Goal: Task Accomplishment & Management: Complete application form

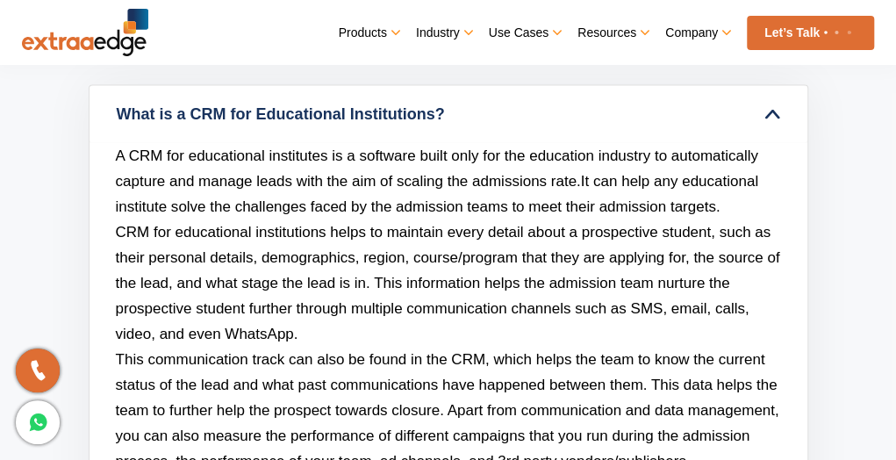
scroll to position [6814, 0]
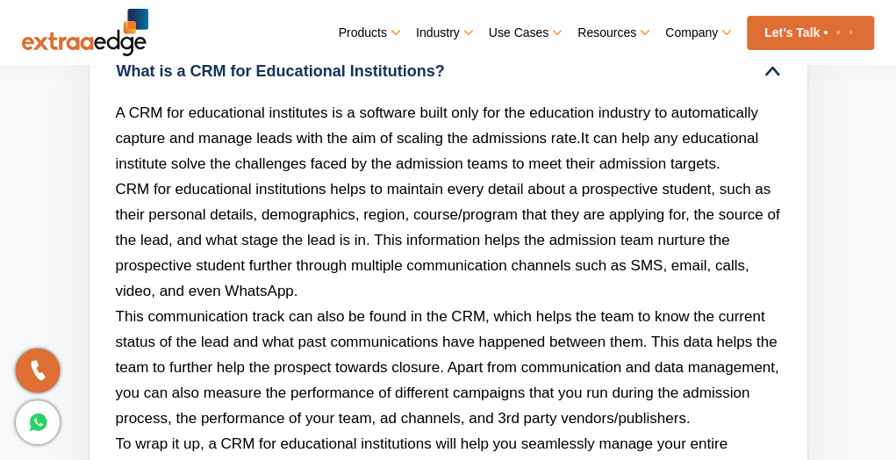
click at [758, 19] on link "Let’s Talk" at bounding box center [810, 33] width 127 height 34
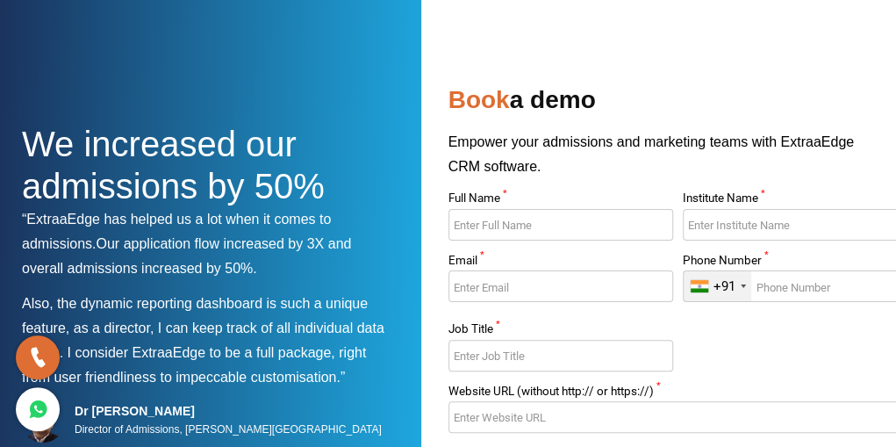
click at [578, 231] on input "Full Name *" at bounding box center [560, 225] width 225 height 32
type input "[PERSON_NAME]"
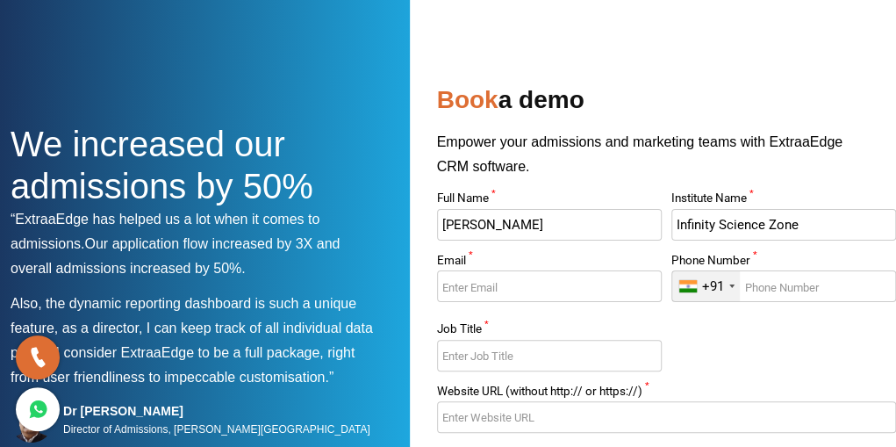
type input "Infinity Science Zone"
click at [525, 301] on input "Email *" at bounding box center [549, 286] width 225 height 32
type input "[EMAIL_ADDRESS][DOMAIN_NAME]"
type input "9953007144"
click at [504, 350] on input "Job Title *" at bounding box center [549, 355] width 225 height 32
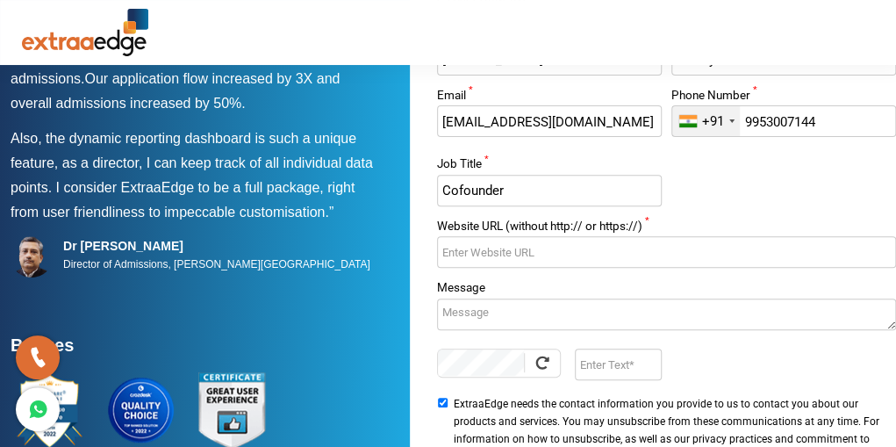
scroll to position [167, 11]
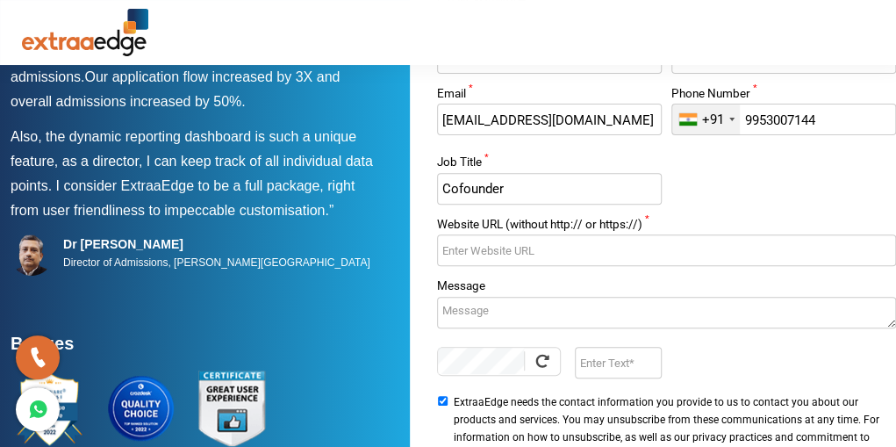
type input "Cofounder"
click at [500, 311] on textarea "Message" at bounding box center [666, 313] width 459 height 32
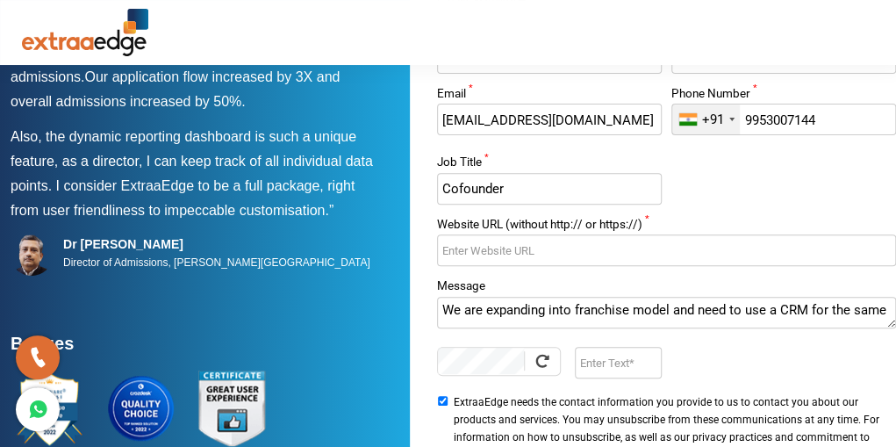
type textarea "We are expanding into franchise model and need to use a CRM for the same"
click at [502, 252] on input "w" at bounding box center [666, 250] width 459 height 32
type input "www,[DOMAIN_NAME]"
click at [600, 375] on input "Enter Text" at bounding box center [618, 363] width 87 height 32
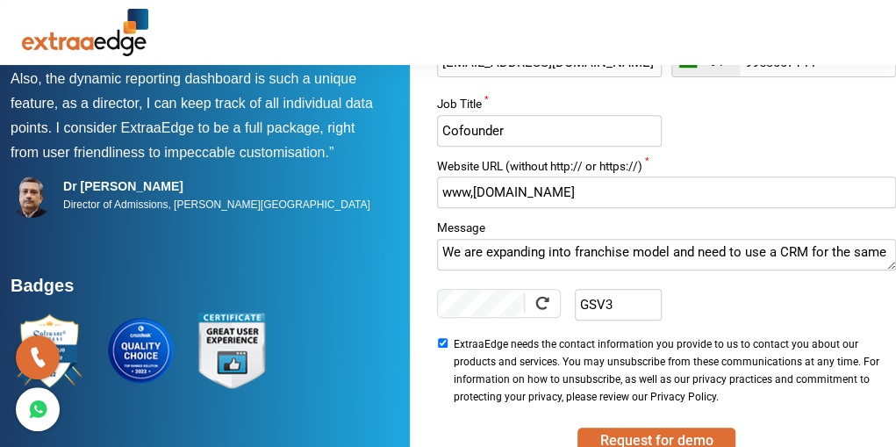
scroll to position [241, 11]
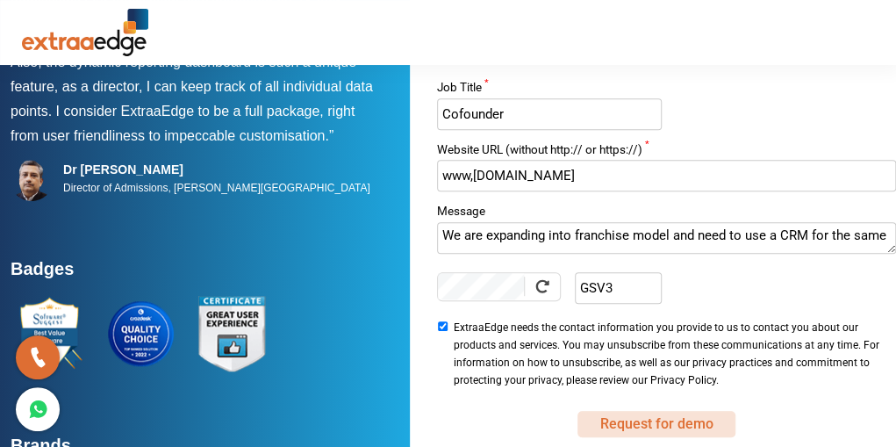
type input "GSV3"
click at [614, 417] on button "Request for demo" at bounding box center [656, 424] width 158 height 26
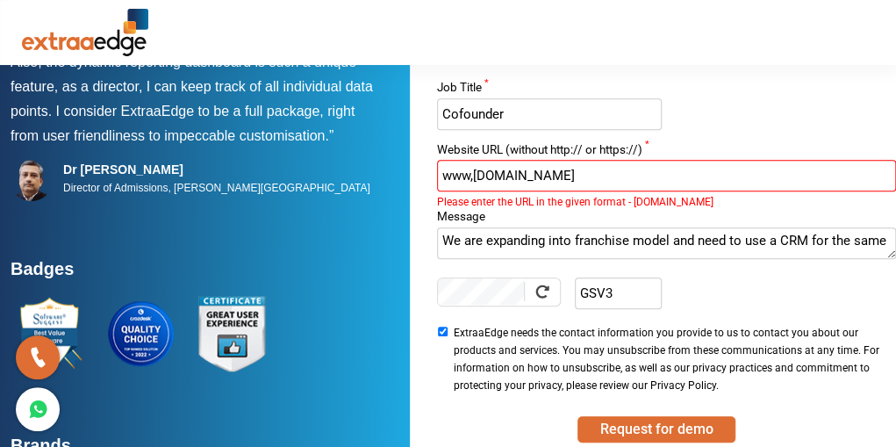
click at [625, 182] on input "www,[DOMAIN_NAME]" at bounding box center [666, 176] width 459 height 32
click at [468, 179] on input "www,[DOMAIN_NAME]" at bounding box center [666, 176] width 459 height 32
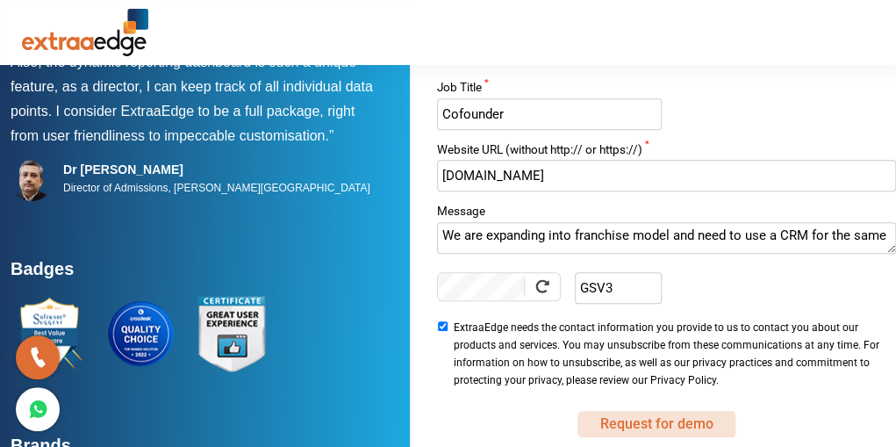
type input "[DOMAIN_NAME]"
click at [635, 414] on button "Request for demo" at bounding box center [656, 424] width 158 height 26
